Goal: Task Accomplishment & Management: Use online tool/utility

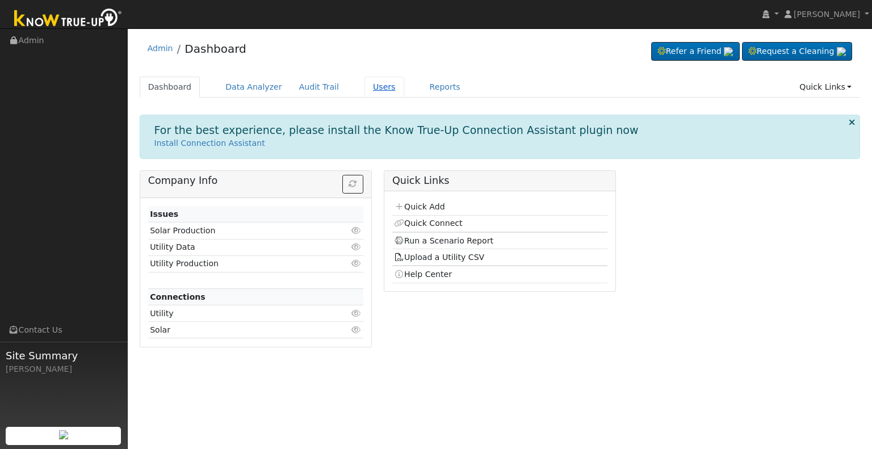
click at [369, 88] on link "Users" at bounding box center [384, 87] width 40 height 21
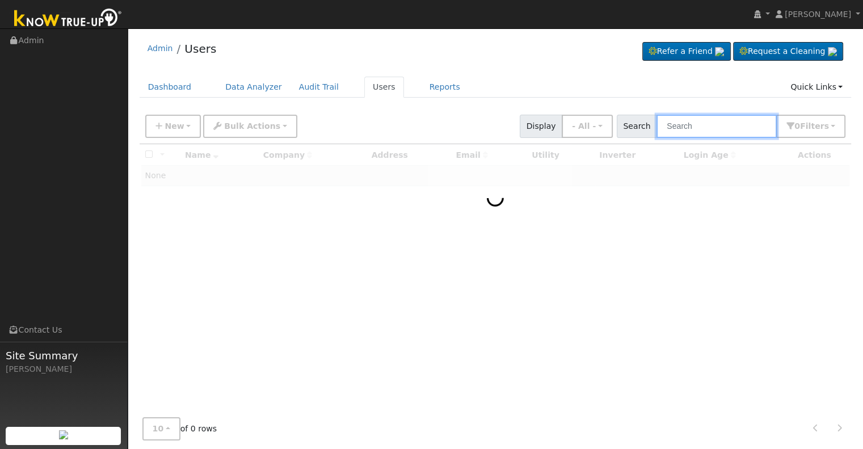
click at [703, 125] on input "text" at bounding box center [717, 126] width 120 height 23
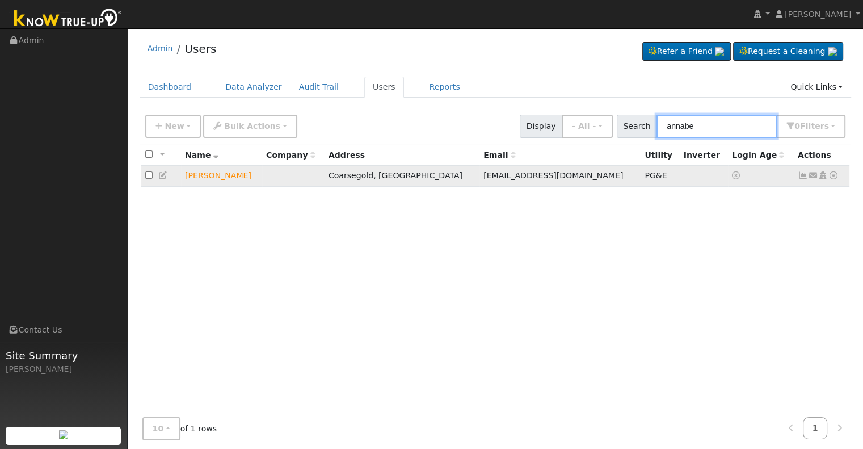
type input "annabe"
click at [834, 174] on icon at bounding box center [834, 175] width 10 height 8
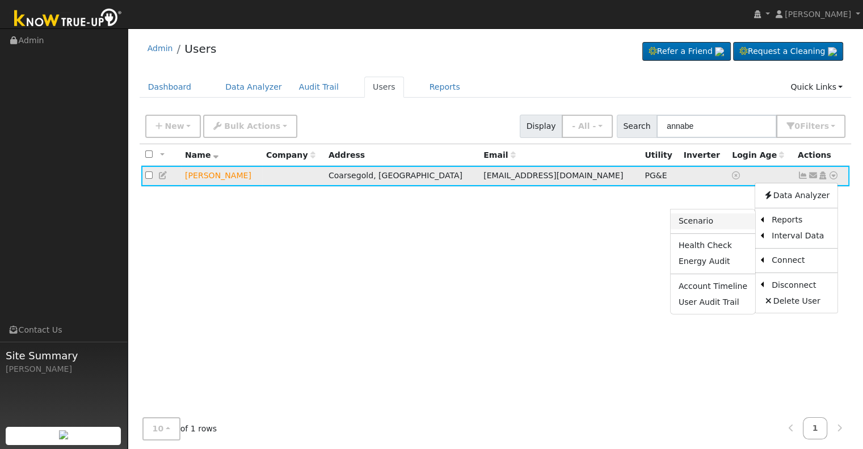
click at [694, 219] on link "Scenario" at bounding box center [713, 221] width 85 height 16
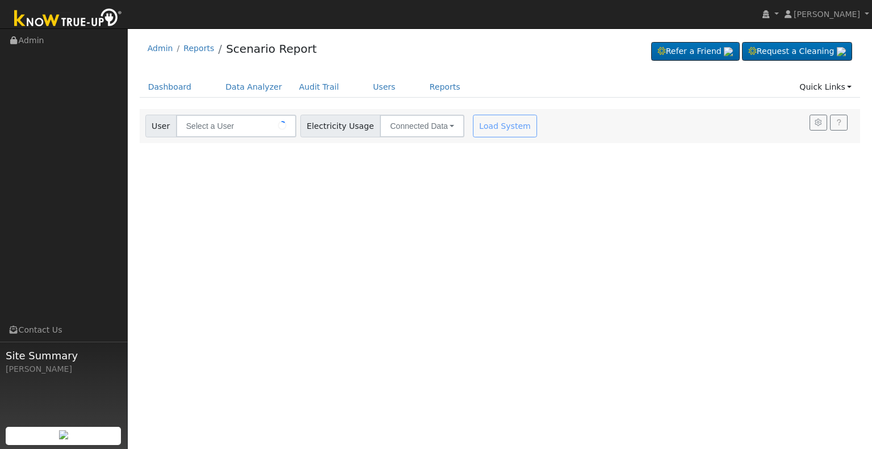
type input "Annabelle Manning"
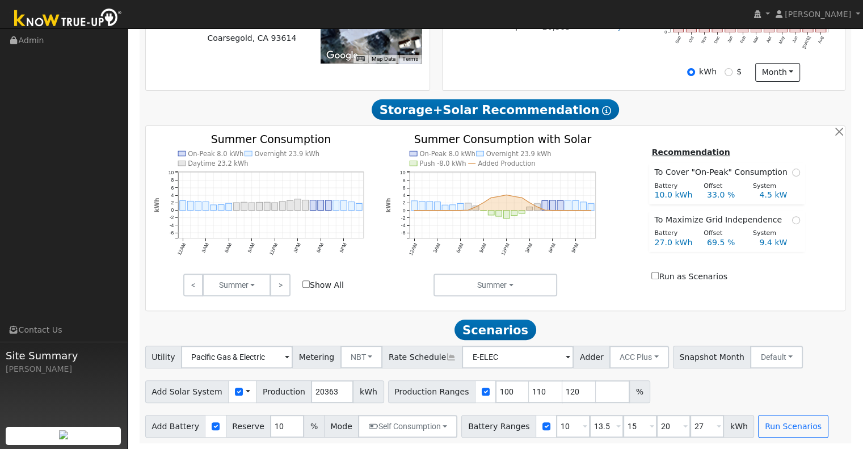
scroll to position [329, 0]
click at [325, 389] on input "20363" at bounding box center [332, 391] width 43 height 23
type input "25019"
click at [529, 390] on input "110" at bounding box center [546, 391] width 34 height 23
type input "120"
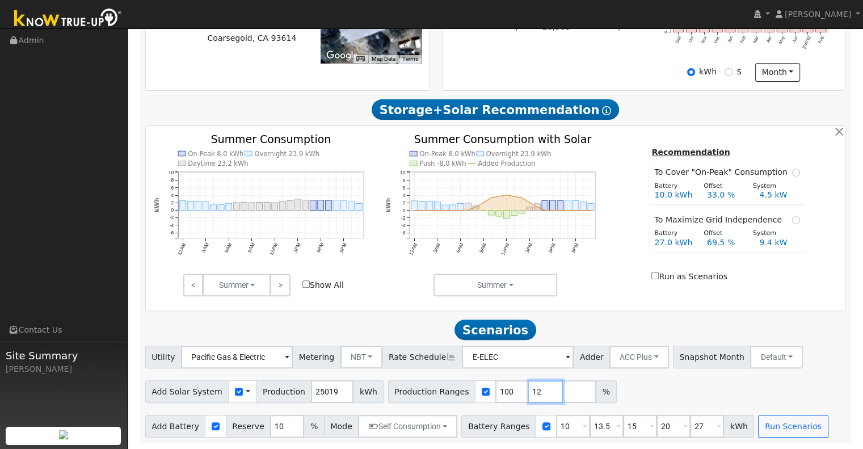
type input "1"
click at [556, 423] on input "10" at bounding box center [573, 426] width 34 height 23
type input "13.5"
type input "15"
type input "20"
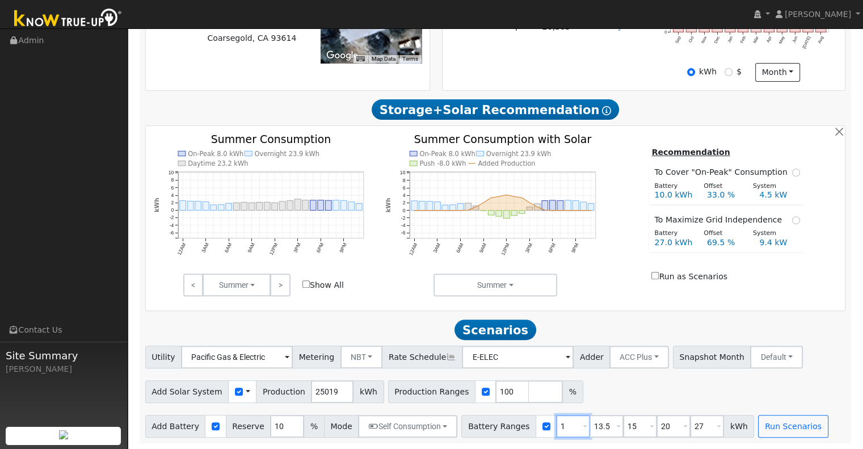
type input "27"
type input "15"
type input "20"
type input "27"
type input "20"
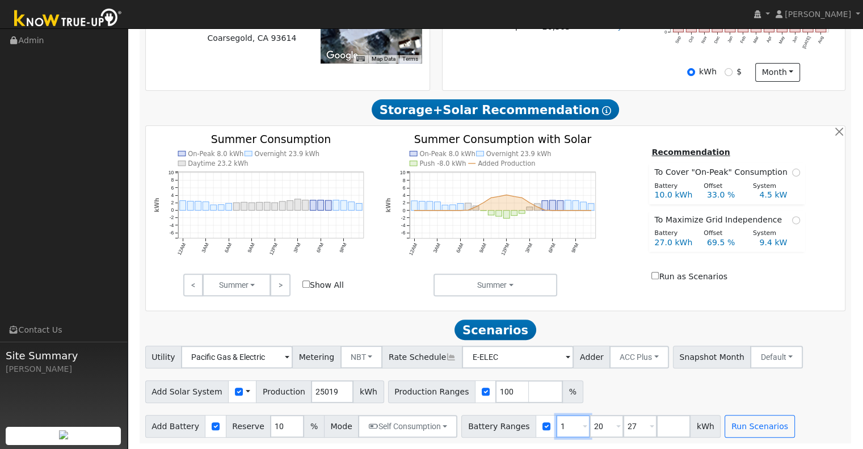
type input "27"
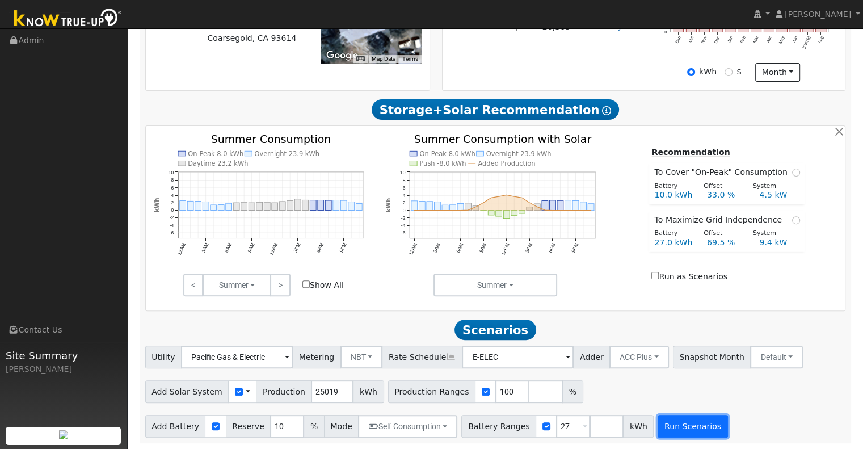
click at [679, 425] on button "Run Scenarios" at bounding box center [693, 426] width 70 height 23
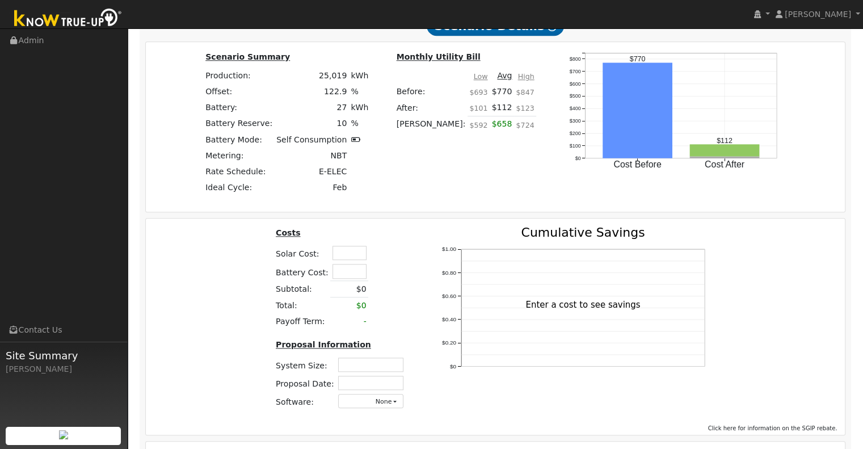
scroll to position [1067, 0]
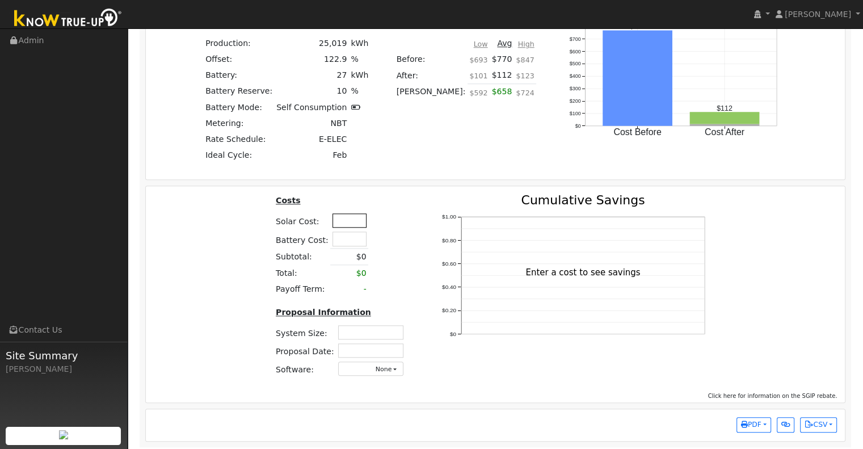
click at [339, 223] on input "text" at bounding box center [350, 220] width 34 height 14
click at [333, 224] on input "text" at bounding box center [350, 220] width 34 height 14
type input "$25,200"
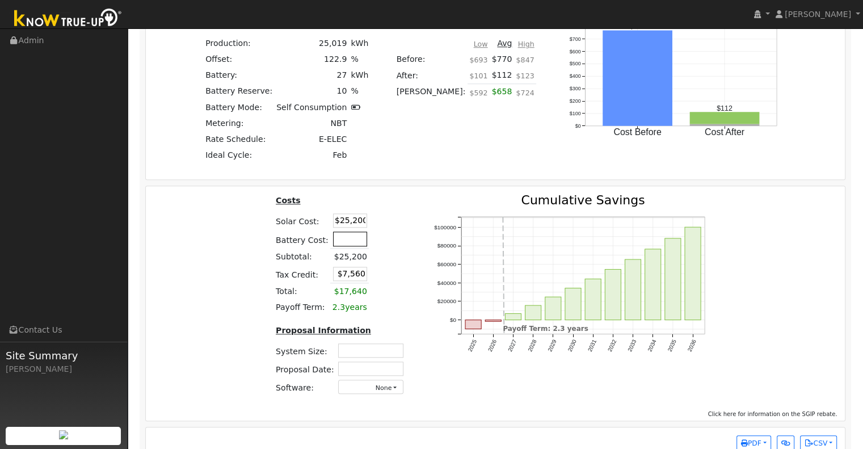
click at [344, 242] on input "text" at bounding box center [350, 239] width 34 height 14
type input "$2,500"
type input "$8,310"
click at [369, 230] on td at bounding box center [379, 221] width 20 height 18
click at [360, 242] on input "$2,500" at bounding box center [350, 239] width 34 height 14
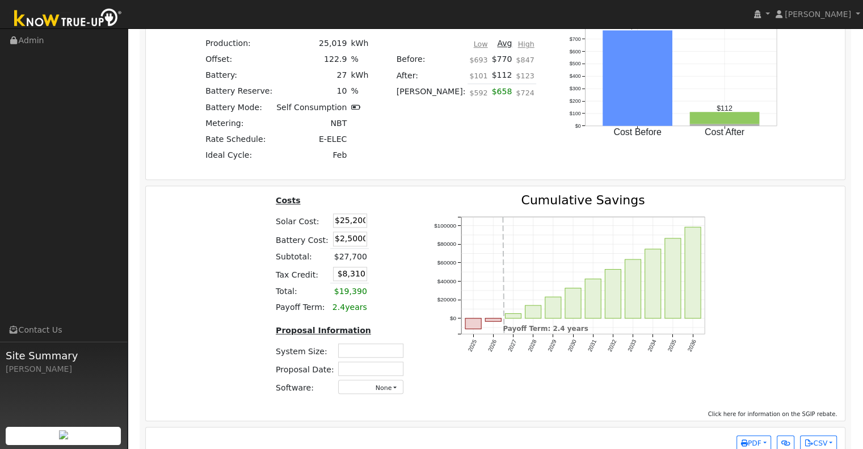
type input "$25,000"
type input "$15,060"
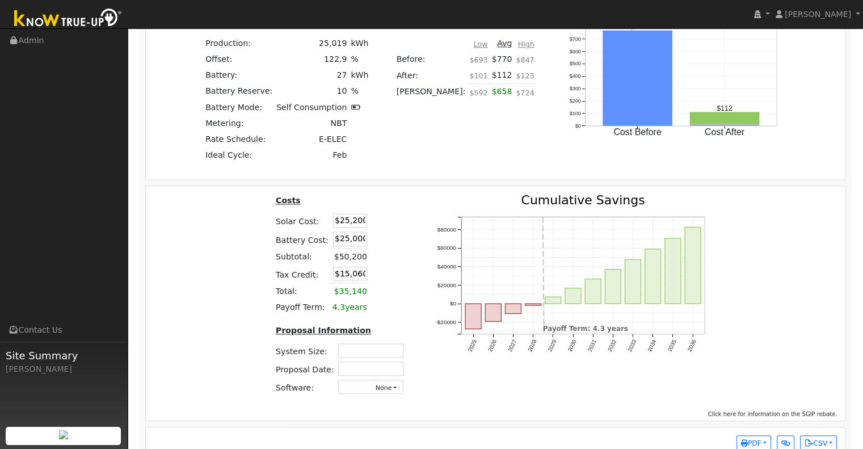
click at [403, 229] on table "Costs Solar Cost: $25,200 Battery Cost: $25,000 Subtotal: $50,200 Tax Credit: $…" at bounding box center [342, 254] width 136 height 121
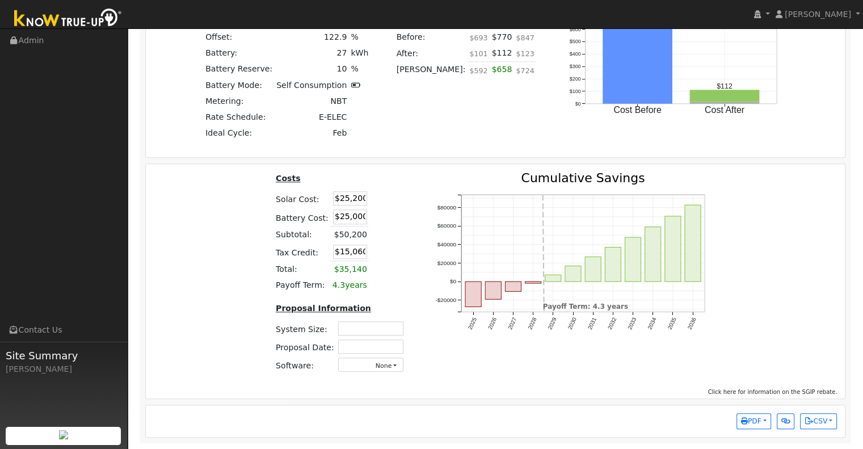
scroll to position [1092, 0]
click at [379, 330] on input "text" at bounding box center [370, 328] width 65 height 14
drag, startPoint x: 334, startPoint y: 199, endPoint x: 373, endPoint y: 197, distance: 39.8
click at [373, 197] on tr "Solar Cost: $25,200" at bounding box center [342, 199] width 136 height 18
type input "$40,000"
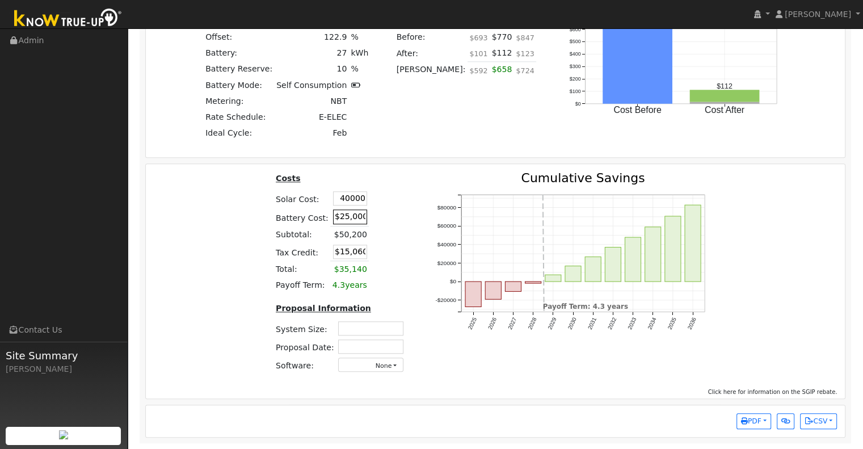
type input "$19,500"
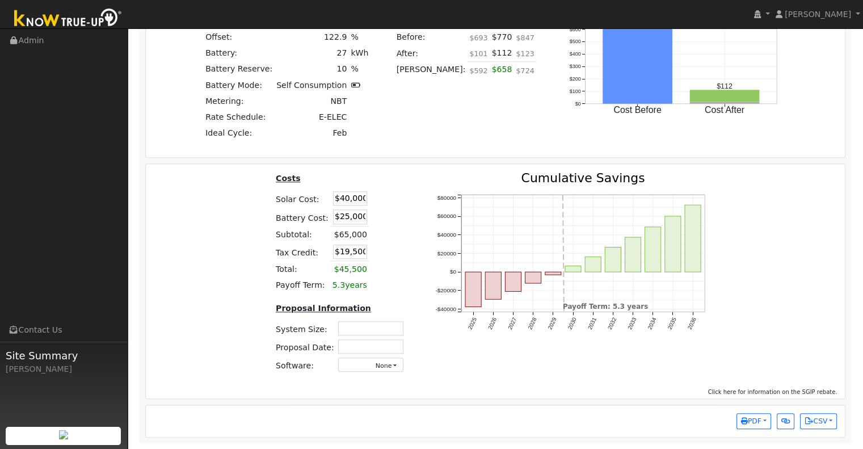
drag, startPoint x: 333, startPoint y: 219, endPoint x: 383, endPoint y: 213, distance: 50.3
click at [383, 213] on tr "Battery Cost: $25,000" at bounding box center [342, 217] width 136 height 19
type input "$27,600"
type input "$20,280"
click at [380, 209] on td at bounding box center [379, 217] width 20 height 19
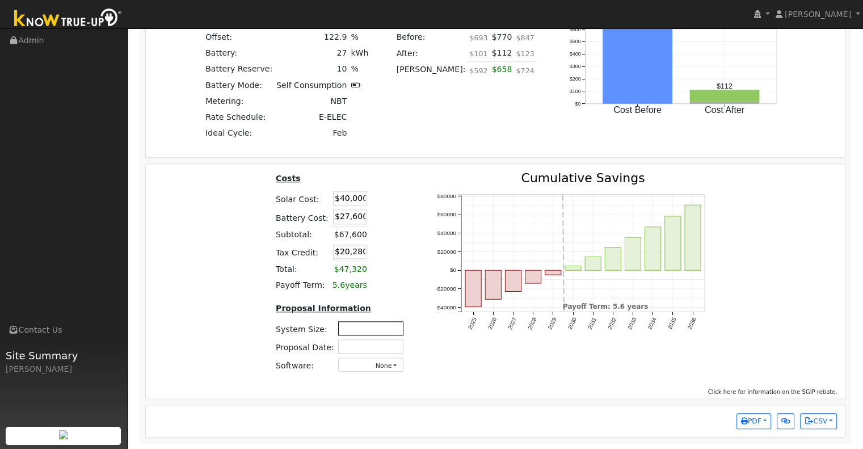
click at [372, 324] on input "text" at bounding box center [370, 328] width 65 height 14
type input "16.4"
click at [373, 347] on input "text" at bounding box center [370, 346] width 65 height 14
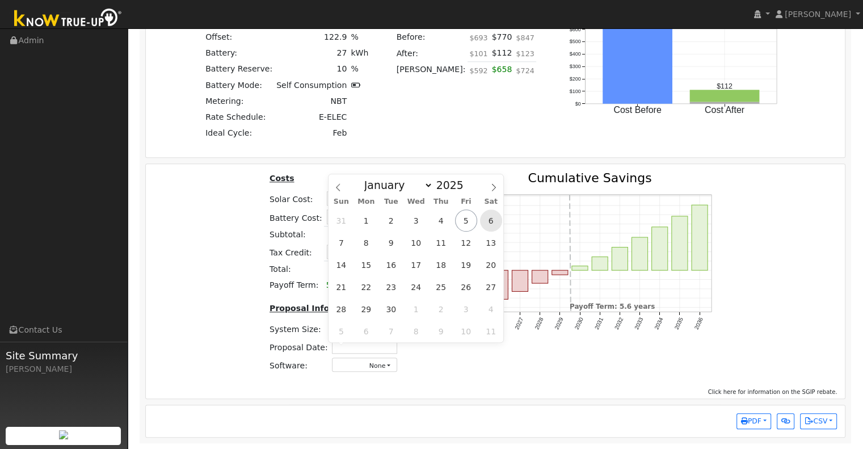
click at [488, 218] on span "6" at bounding box center [491, 220] width 22 height 22
type input "09/06/2025"
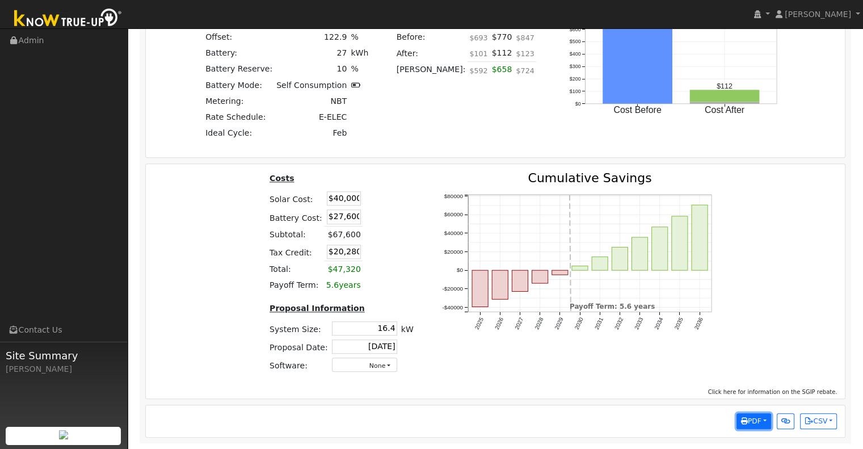
click at [767, 421] on button "PDF" at bounding box center [754, 421] width 35 height 16
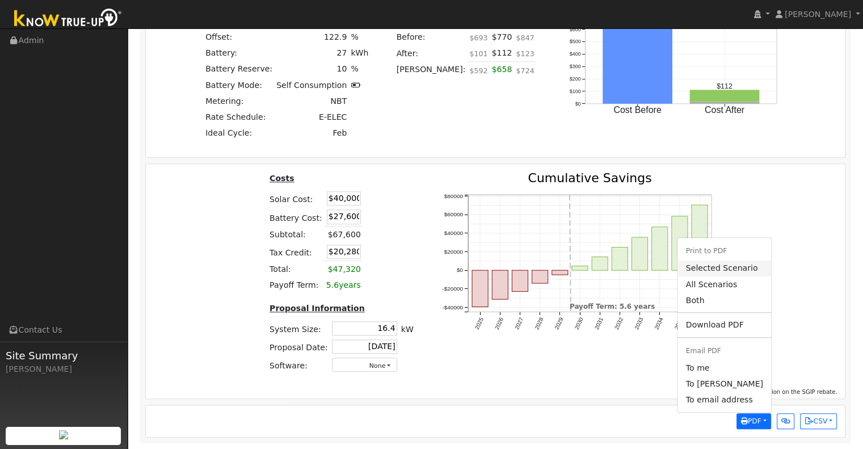
click at [718, 265] on link "Selected Scenario" at bounding box center [724, 269] width 93 height 16
